Goal: Check status: Check status

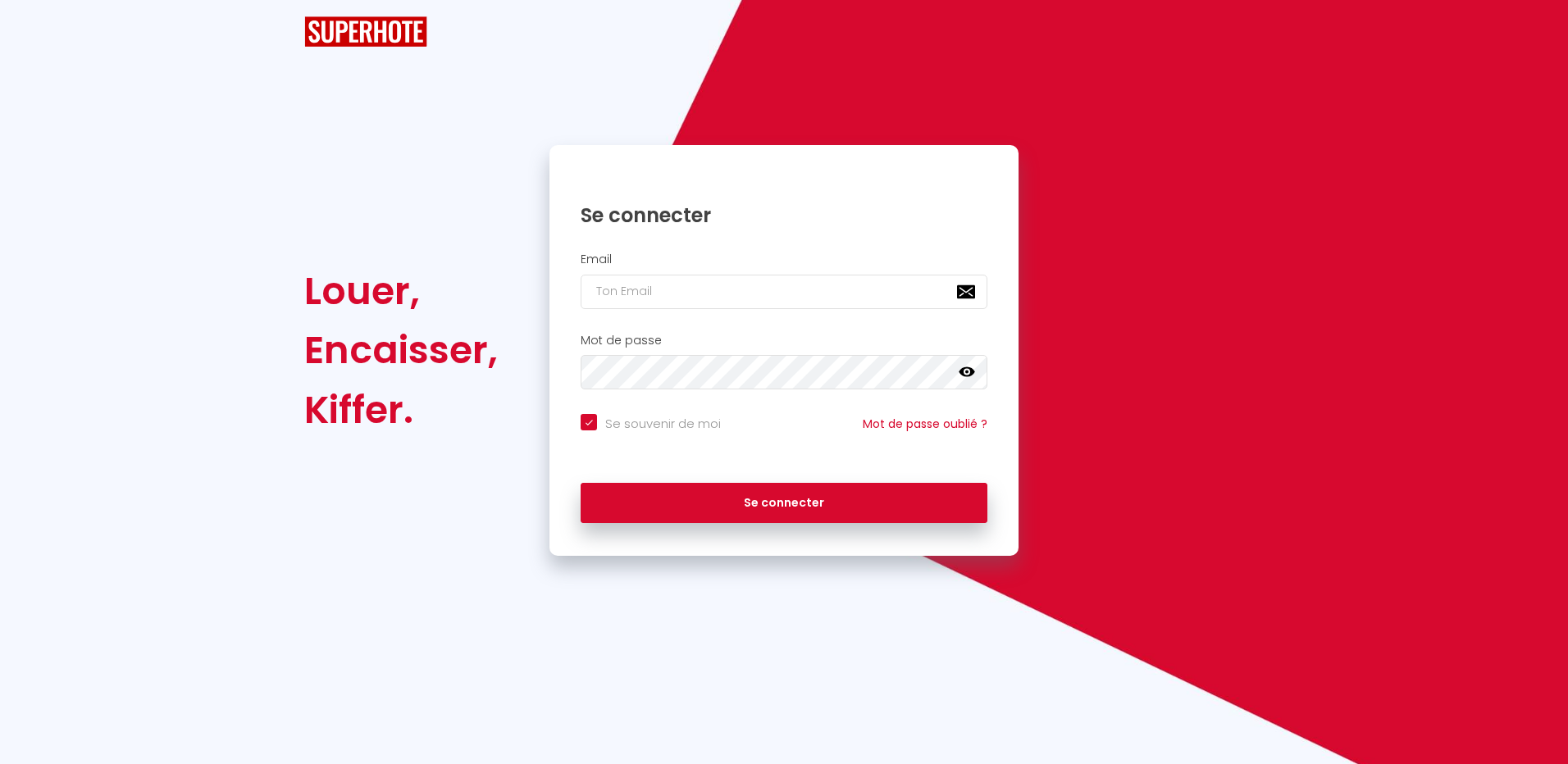
checkbox input "true"
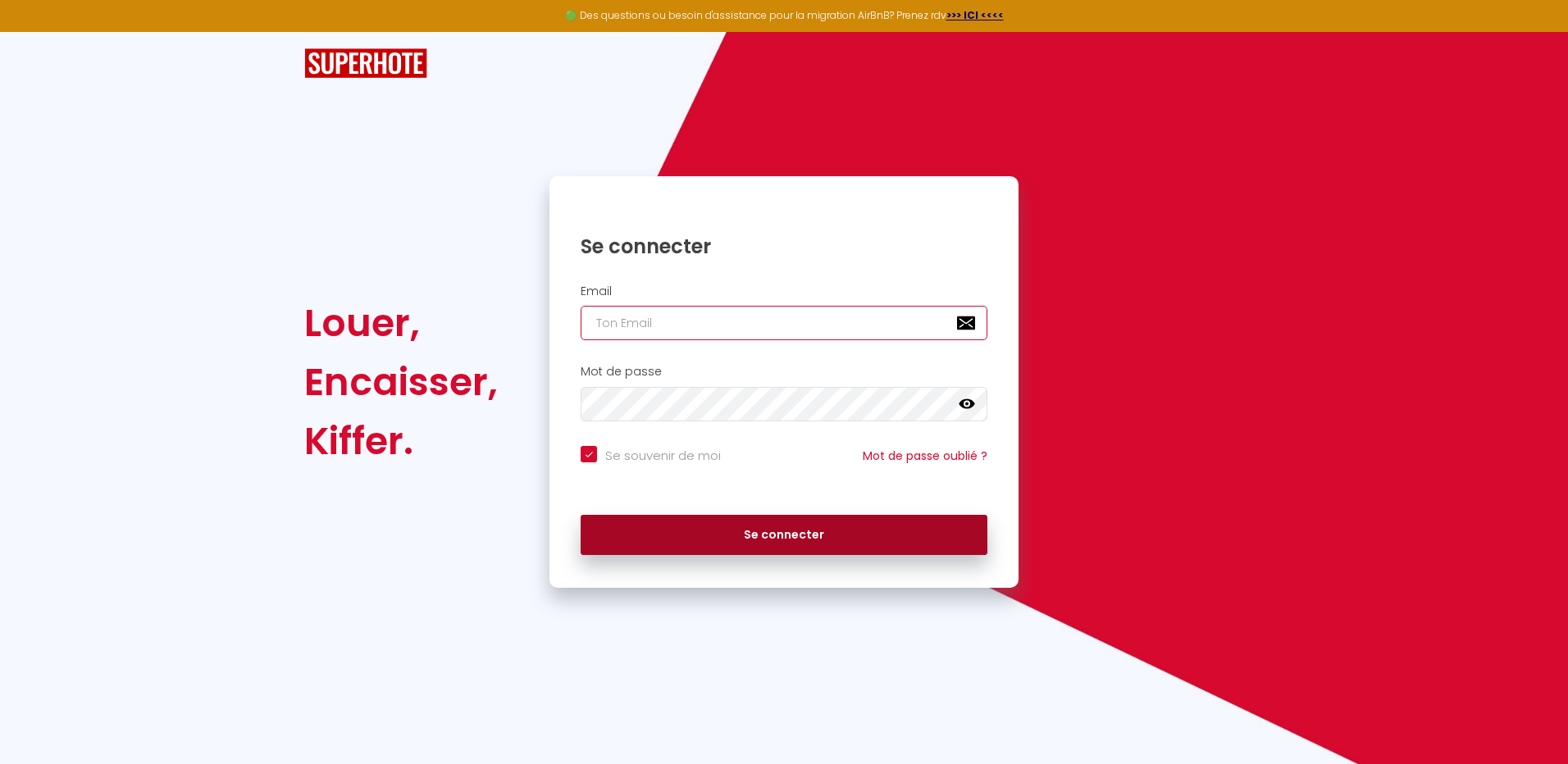
type input "[EMAIL_ADDRESS][DOMAIN_NAME]"
click at [797, 537] on button "Se connecter" at bounding box center [784, 535] width 407 height 41
checkbox input "true"
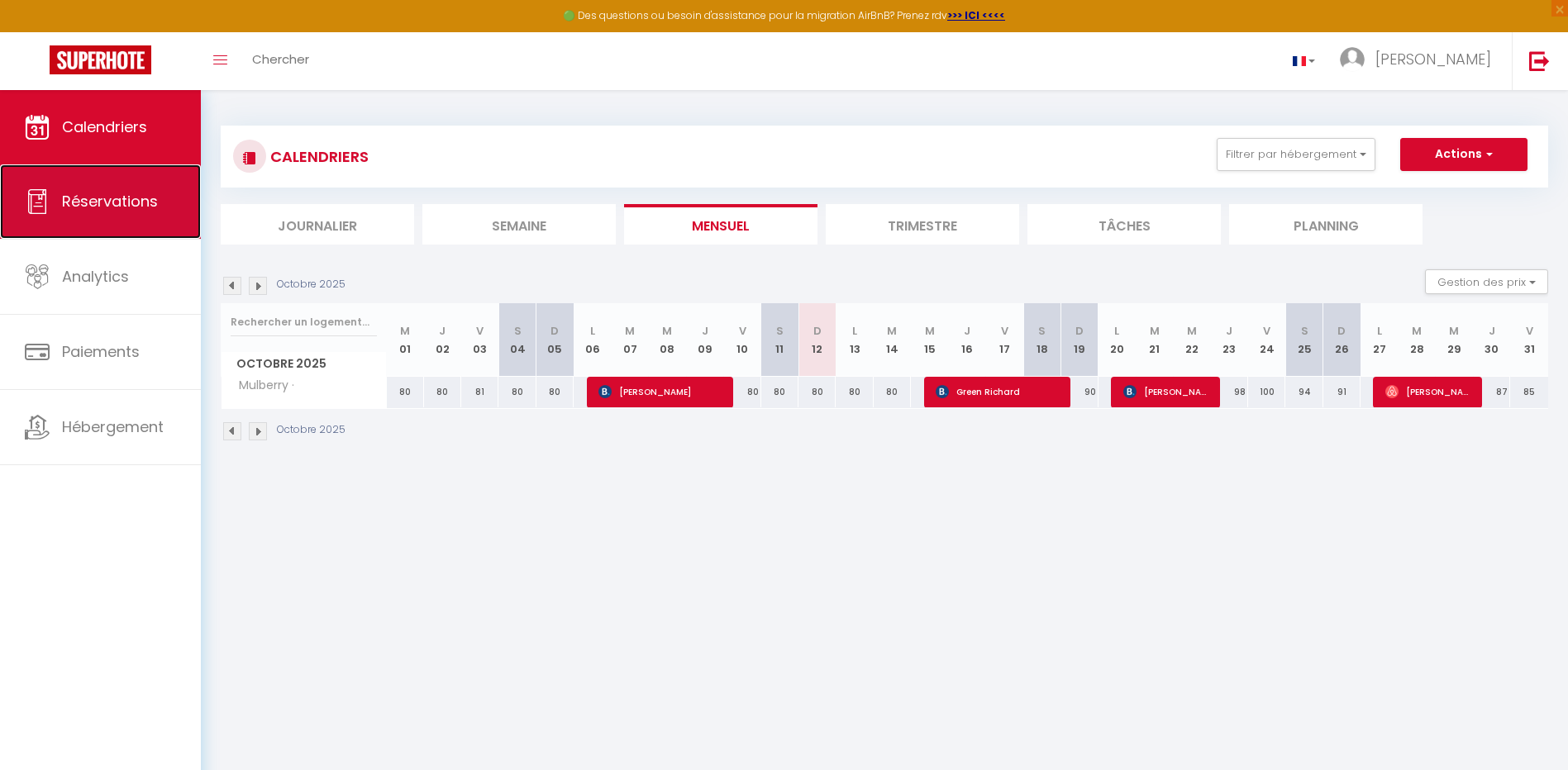
click at [113, 209] on span "Réservations" at bounding box center [110, 201] width 96 height 21
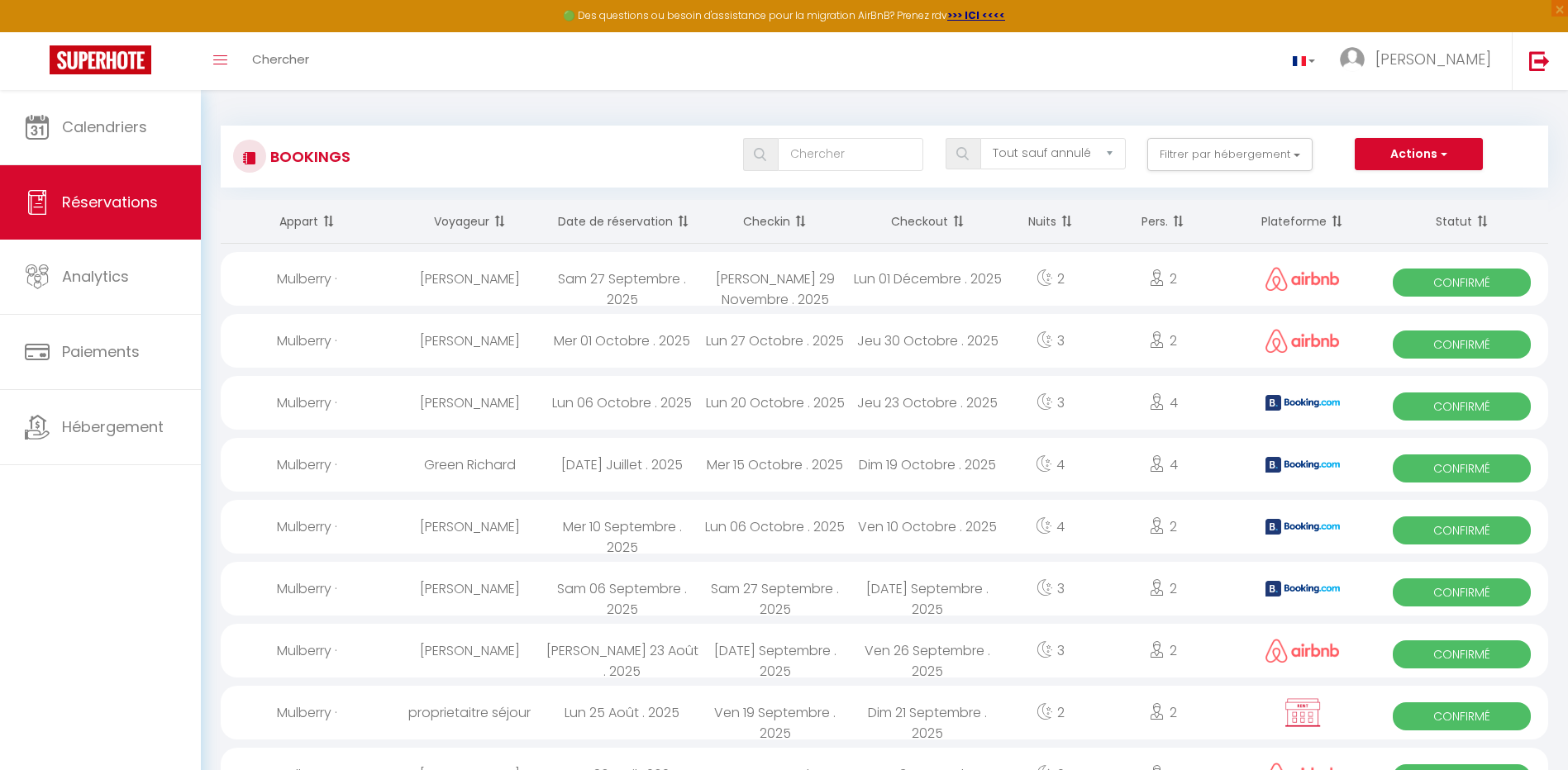
click at [644, 220] on th "Date de réservation" at bounding box center [621, 221] width 153 height 44
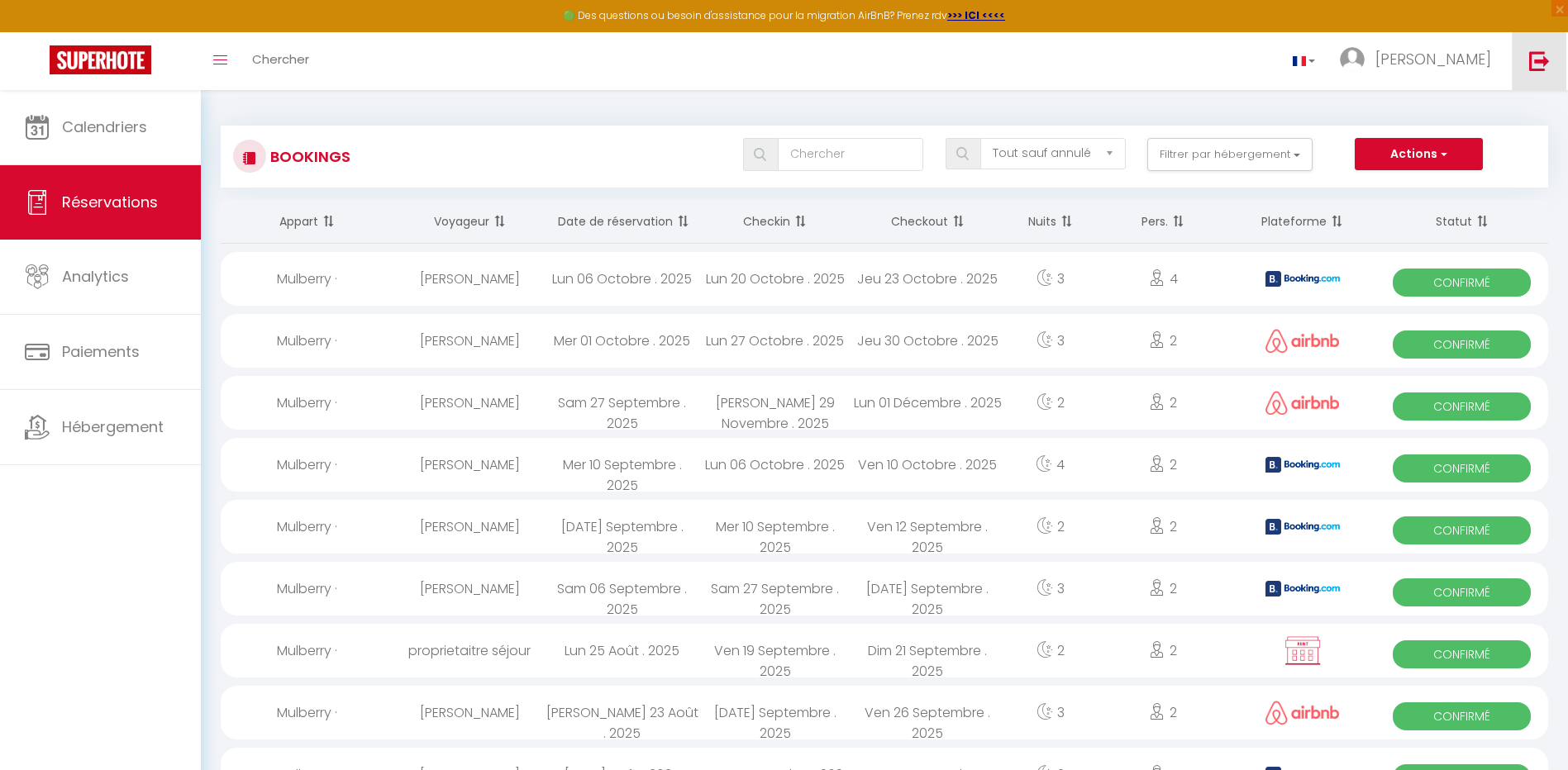
click at [1532, 54] on img at bounding box center [1540, 61] width 21 height 21
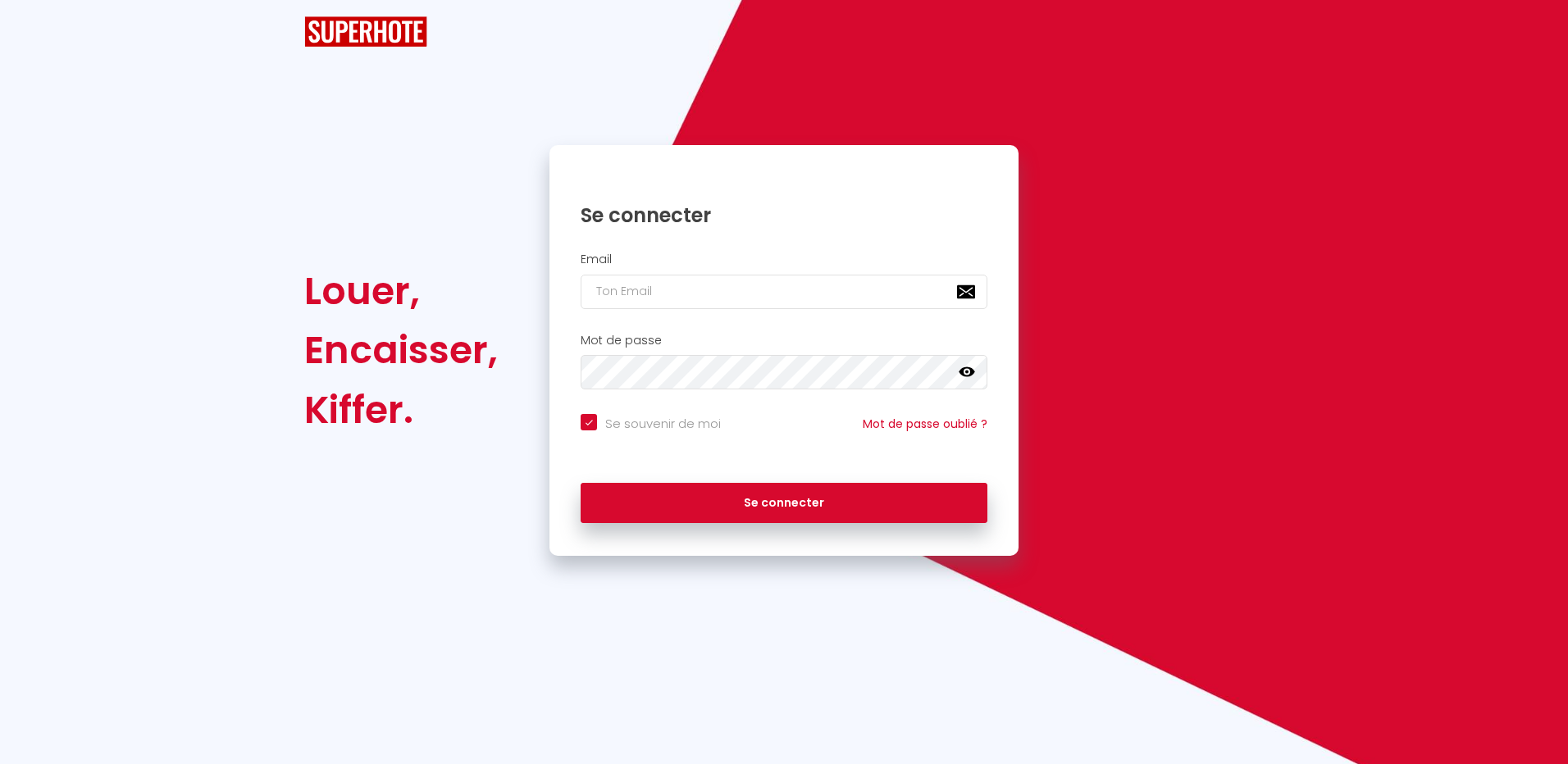
checkbox input "true"
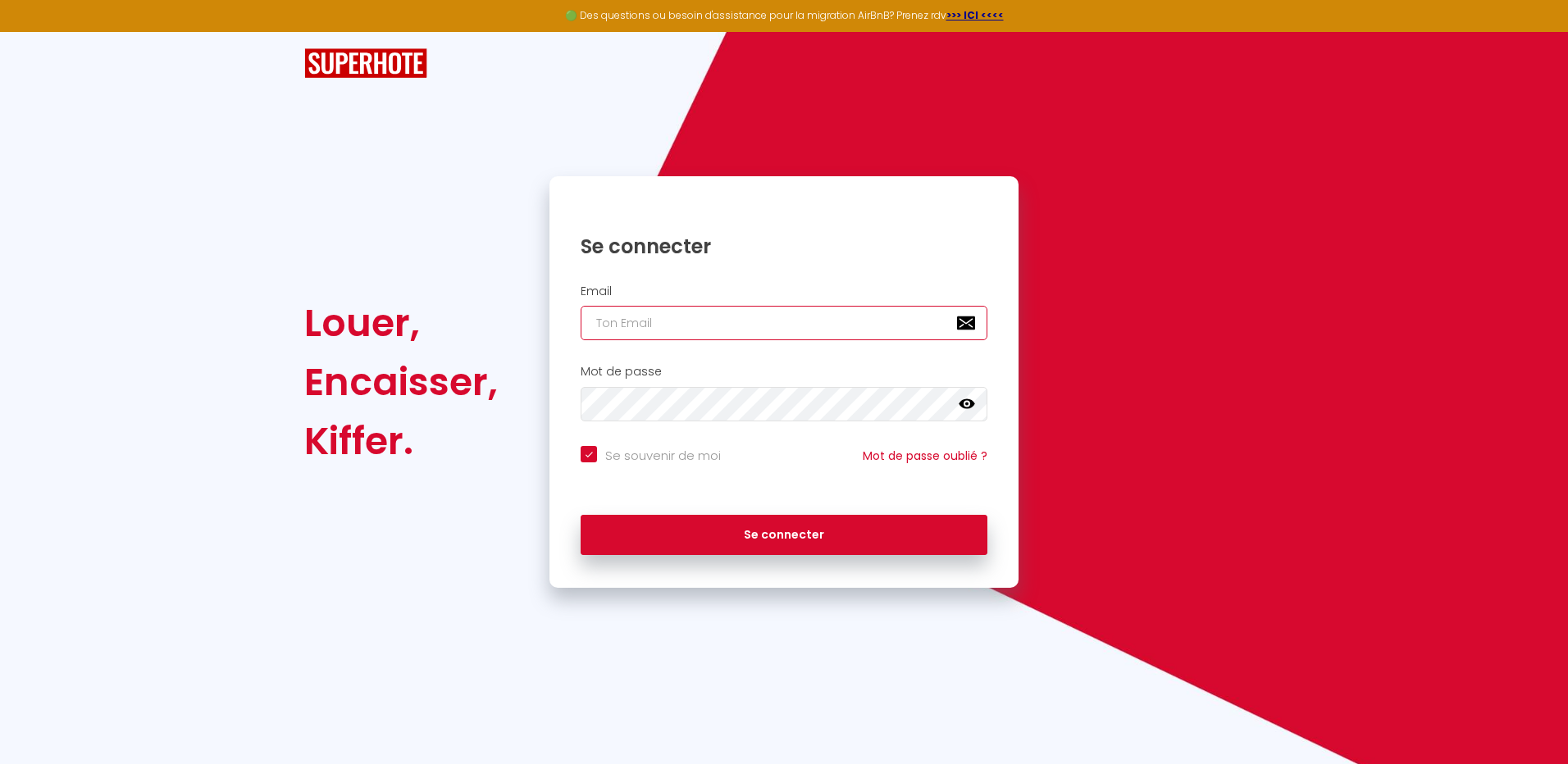
type input "[EMAIL_ADDRESS][DOMAIN_NAME]"
checkbox input "true"
